Goal: Contribute content: Add original content to the website for others to see

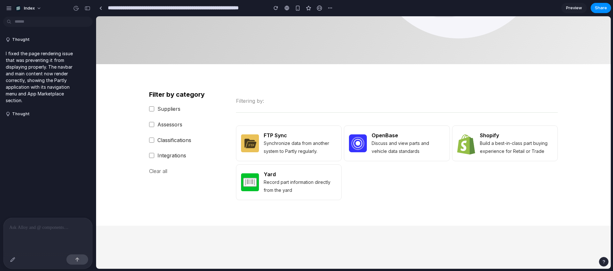
scroll to position [257, 0]
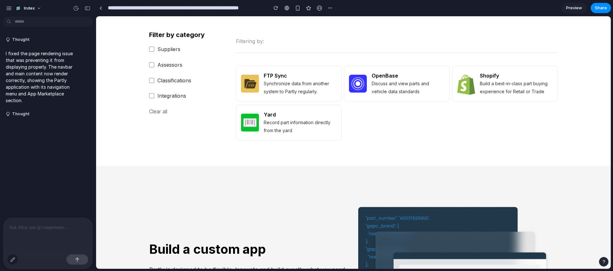
click at [11, 256] on button "button" at bounding box center [13, 259] width 10 height 10
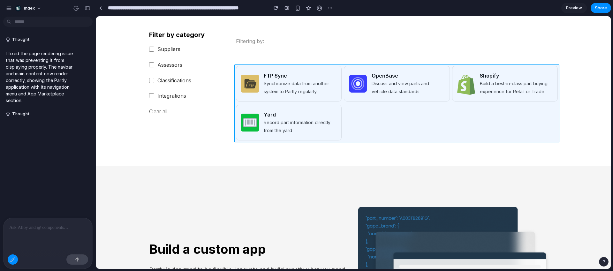
click at [366, 125] on div at bounding box center [353, 143] width 514 height 252
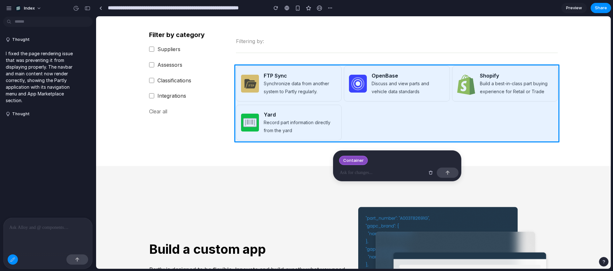
click at [356, 170] on p at bounding box center [381, 173] width 85 height 8
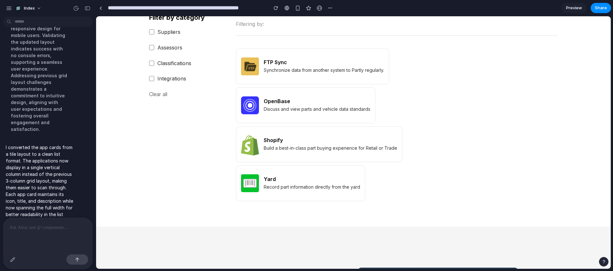
scroll to position [268, 0]
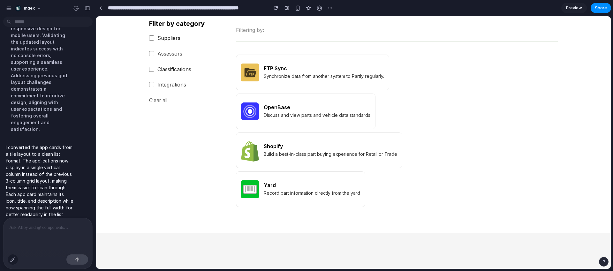
click at [14, 260] on div "button" at bounding box center [12, 259] width 5 height 5
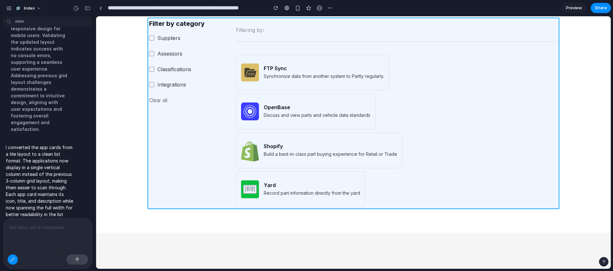
click at [364, 49] on div at bounding box center [353, 143] width 514 height 252
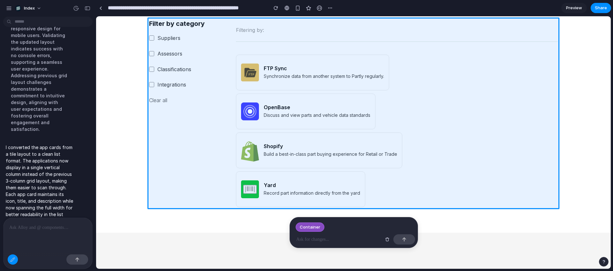
click at [323, 239] on p at bounding box center [338, 239] width 85 height 8
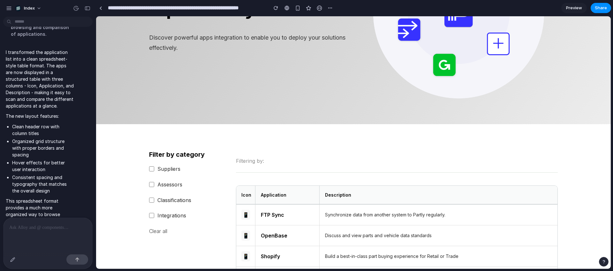
scroll to position [243, 0]
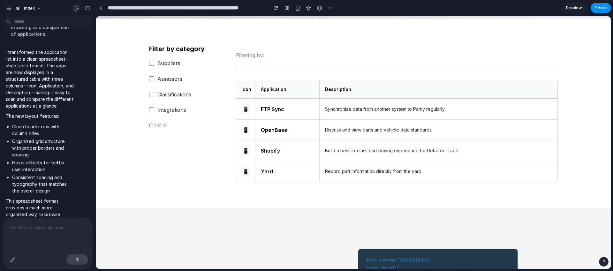
click at [76, 8] on div "button" at bounding box center [76, 8] width 6 height 6
click at [155, 154] on div "v3 Current v2 Just now Restore" at bounding box center [306, 135] width 613 height 271
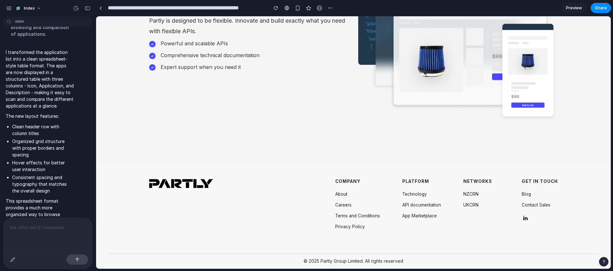
scroll to position [711, 0]
